Goal: Check status: Check status

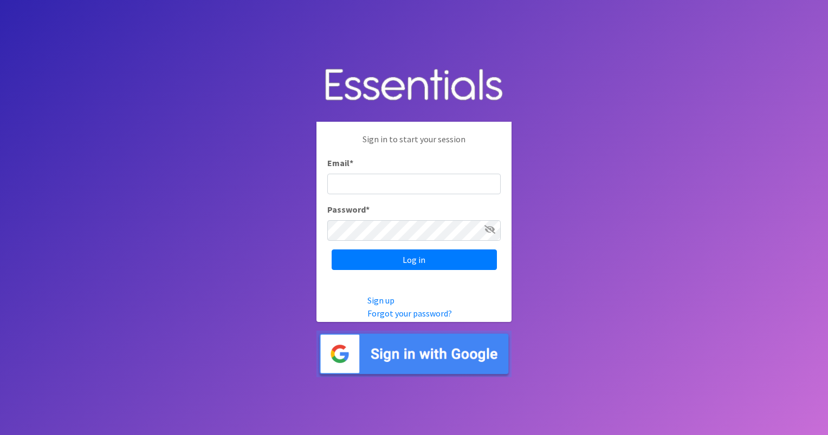
click at [340, 182] on input "Email *" at bounding box center [413, 184] width 173 height 21
type input "[EMAIL_ADDRESS][DOMAIN_NAME]"
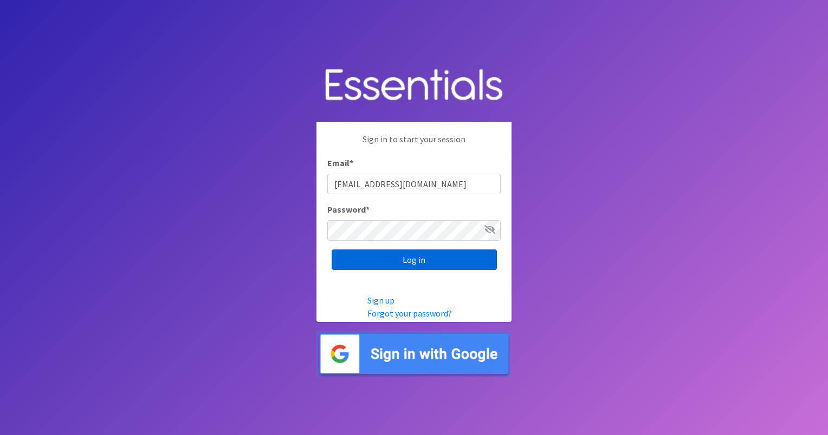
click at [437, 256] on input "Log in" at bounding box center [413, 260] width 165 height 21
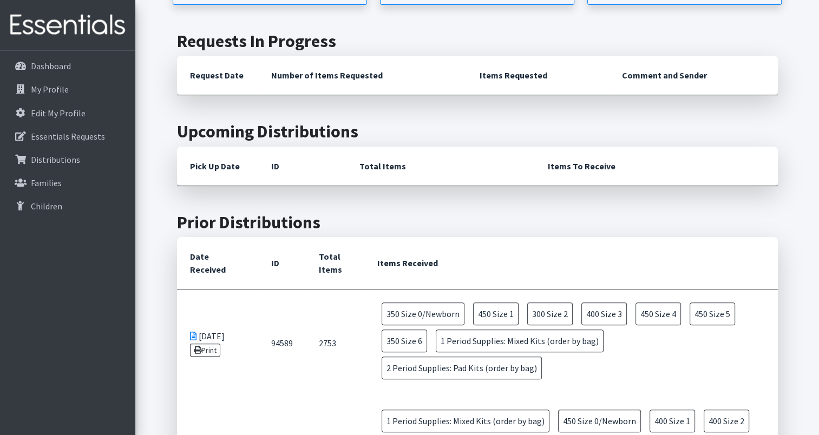
scroll to position [325, 0]
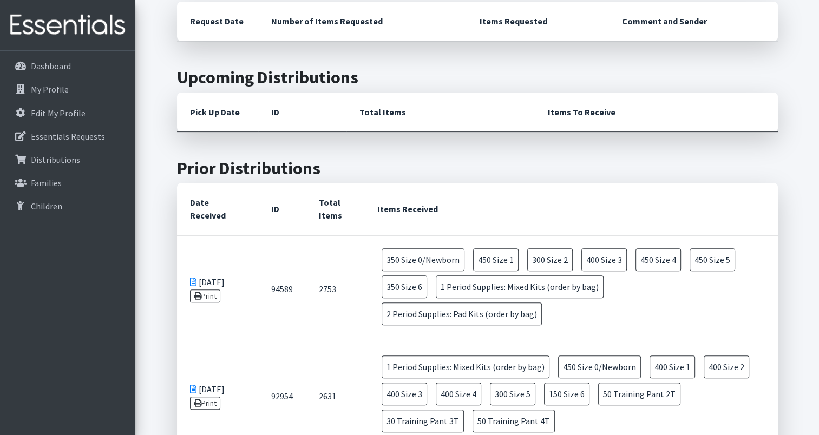
drag, startPoint x: 194, startPoint y: 259, endPoint x: 571, endPoint y: 341, distance: 385.7
click at [344, 343] on td "2631" at bounding box center [335, 396] width 58 height 107
drag, startPoint x: 199, startPoint y: 279, endPoint x: 551, endPoint y: 311, distance: 354.0
click at [551, 311] on tr "[DATE] Print 94589 2753 350 Size 0/[GEOGRAPHIC_DATA] 450 Size 1 300 Size 2 400 …" at bounding box center [477, 290] width 601 height 108
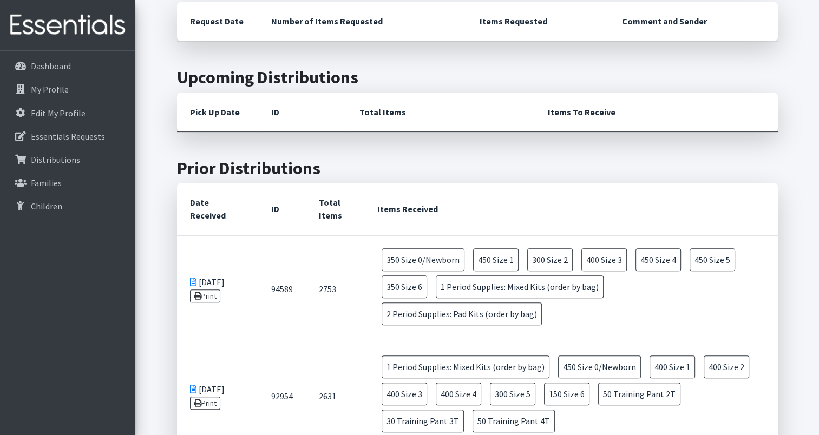
click at [382, 311] on span "2 Period Supplies: Pad Kits (order by bag)" at bounding box center [462, 314] width 160 height 23
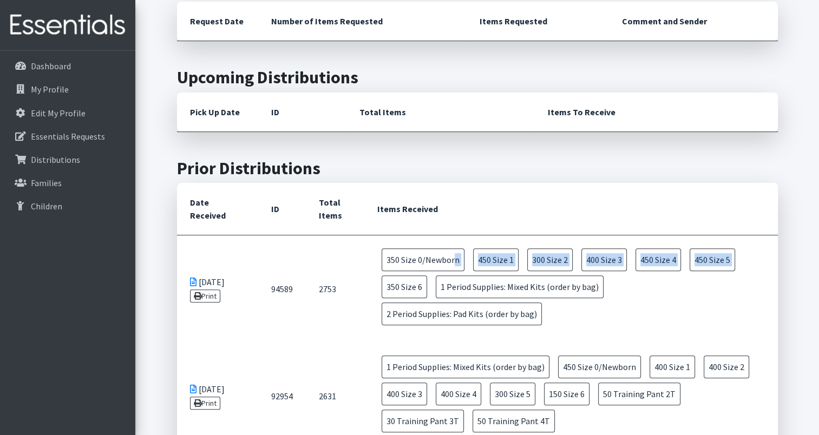
drag, startPoint x: 379, startPoint y: 248, endPoint x: 384, endPoint y: 274, distance: 26.4
click at [384, 274] on td "350 Size 0/Newborn 450 Size 1 300 Size 2 400 Size 3 450 Size 4 450 Size 5 350 S…" at bounding box center [571, 289] width 414 height 107
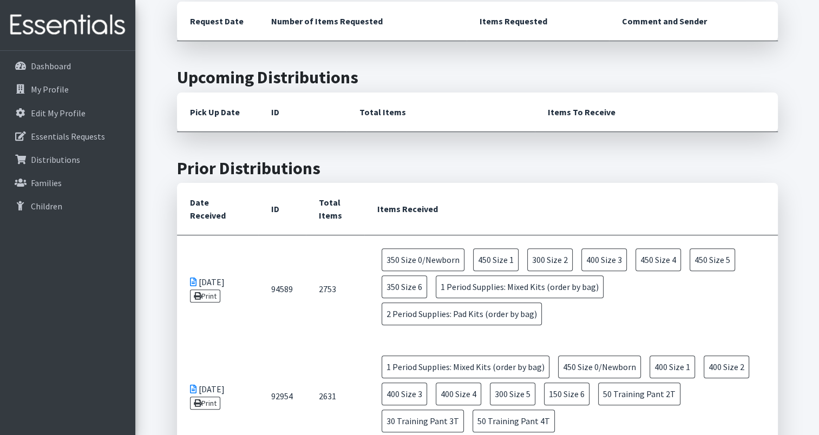
click at [340, 338] on td "2753" at bounding box center [335, 290] width 58 height 108
drag, startPoint x: 201, startPoint y: 279, endPoint x: 533, endPoint y: 314, distance: 333.3
click at [533, 314] on tr "[DATE] Print 94589 2753 350 Size 0/[GEOGRAPHIC_DATA] 450 Size 1 300 Size 2 400 …" at bounding box center [477, 290] width 601 height 108
drag, startPoint x: 533, startPoint y: 314, endPoint x: 502, endPoint y: 312, distance: 31.5
copy tr "[DATE] Print 94589 2753 350 Size 0/Newborn 450 Size 1 300 Size 2 400 Size 3 450…"
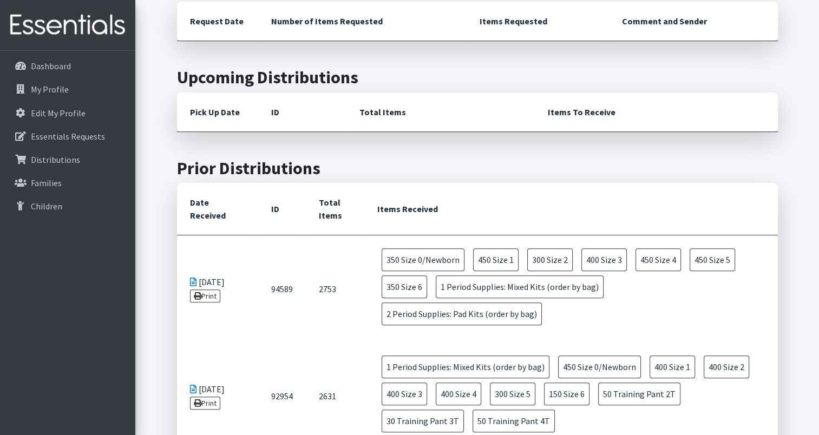
click at [703, 315] on td "350 Size 0/Newborn 450 Size 1 300 Size 2 400 Size 3 450 Size 4 450 Size 5 350 S…" at bounding box center [571, 289] width 414 height 107
